Goal: Navigation & Orientation: Go to known website

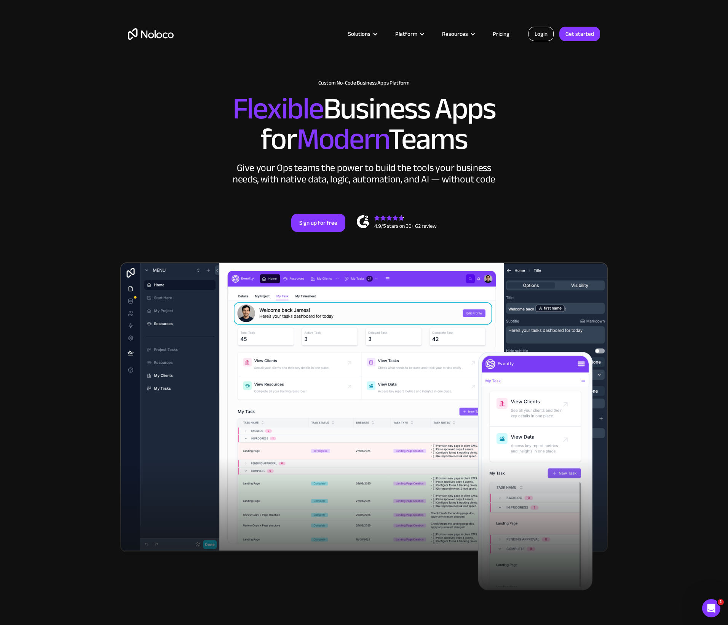
click at [546, 36] on link "Login" at bounding box center [541, 34] width 25 height 14
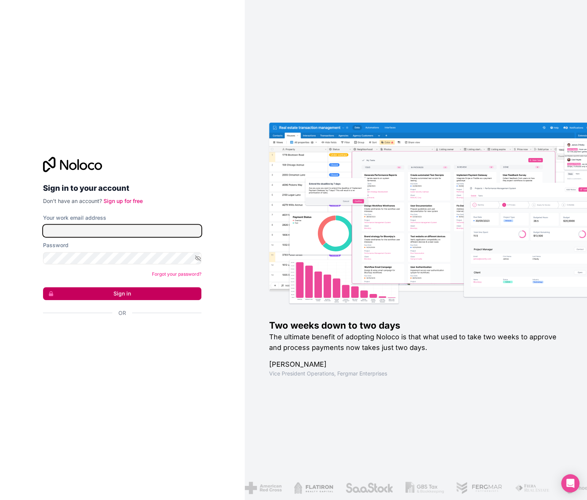
type input "vv@cagoi.com"
click at [137, 290] on button "Sign in" at bounding box center [122, 293] width 158 height 13
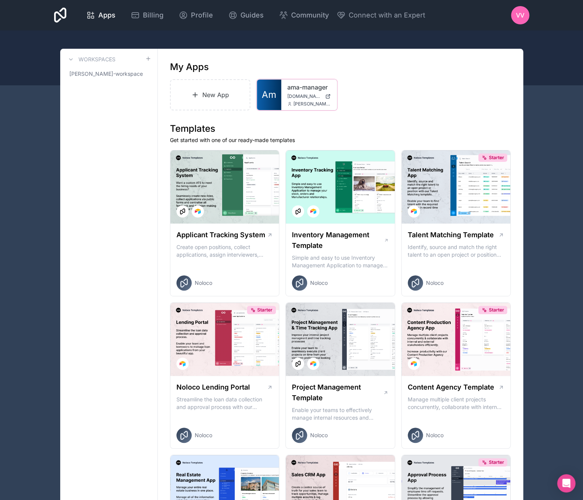
click at [307, 100] on div "ama-manager ama-manager.automedia.de dimitri@automedia.de" at bounding box center [309, 95] width 56 height 30
click at [284, 94] on div "ama-manager ama-manager.automedia.de dimitri@automedia.de" at bounding box center [309, 95] width 56 height 30
click at [271, 93] on span "Am" at bounding box center [269, 95] width 14 height 12
